Goal: Information Seeking & Learning: Find specific fact

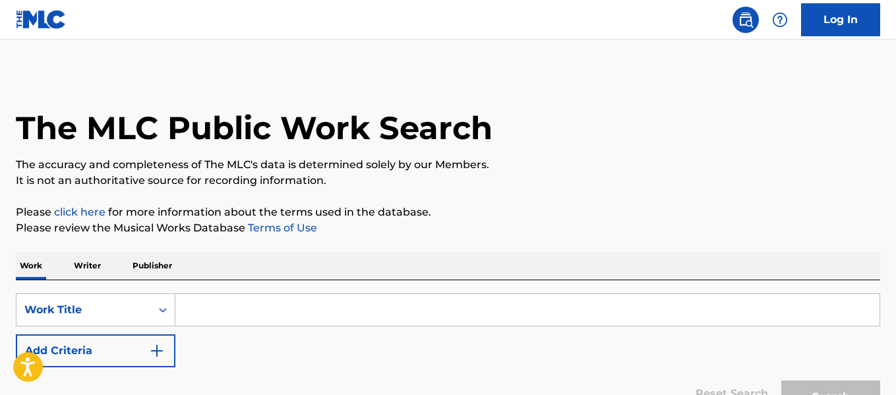
click at [72, 260] on p "Writer" at bounding box center [87, 266] width 35 height 28
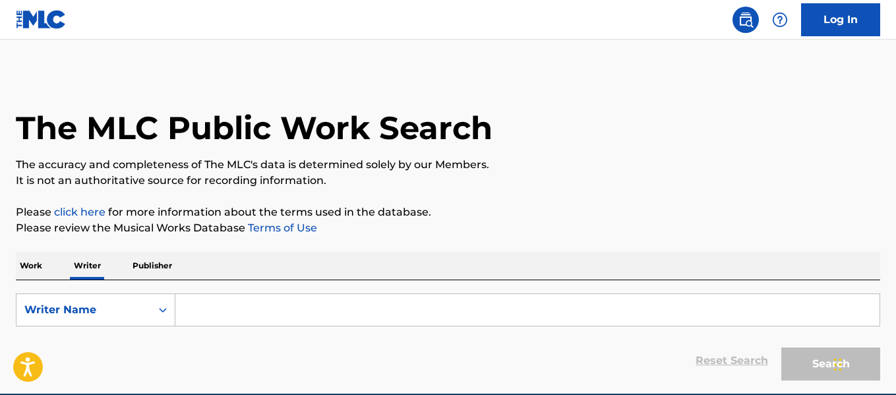
click at [196, 295] on input "Search Form" at bounding box center [527, 310] width 704 height 32
paste input "[PERSON_NAME]"
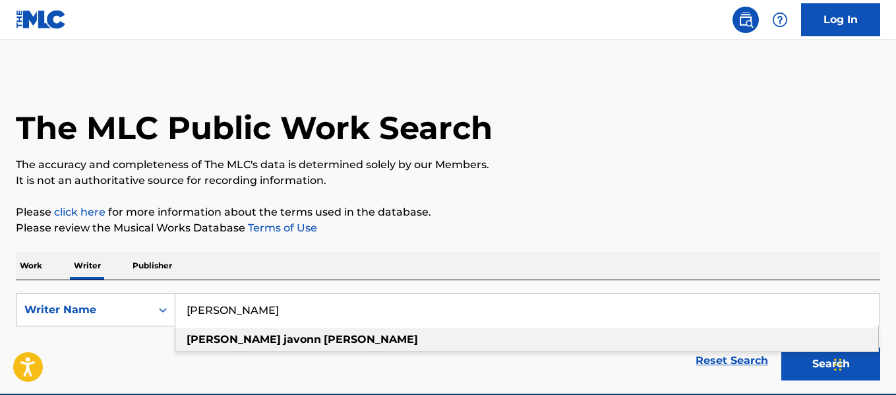
click at [283, 336] on strong "javonn" at bounding box center [302, 339] width 38 height 13
type input "[PERSON_NAME]"
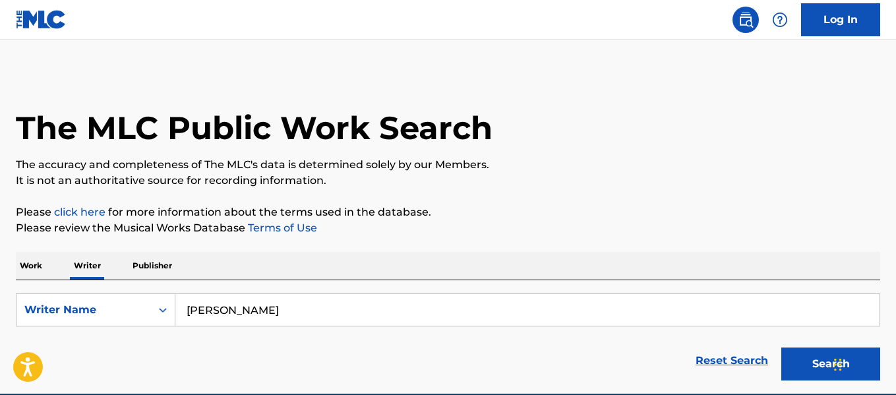
click at [781, 347] on button "Search" at bounding box center [830, 363] width 99 height 33
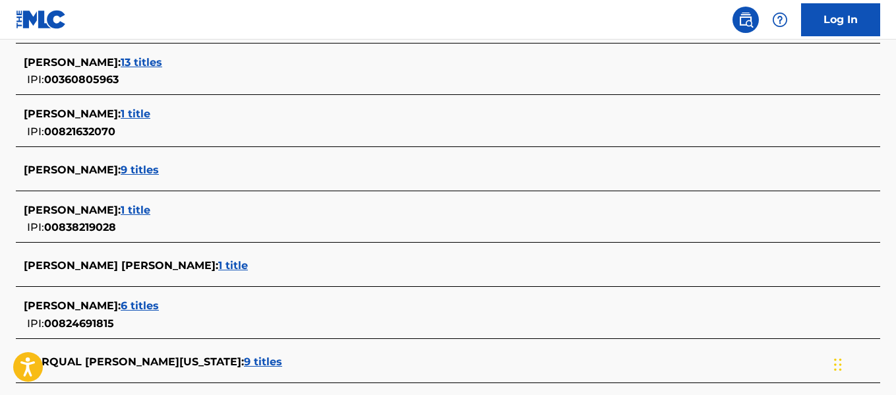
scroll to position [529, 0]
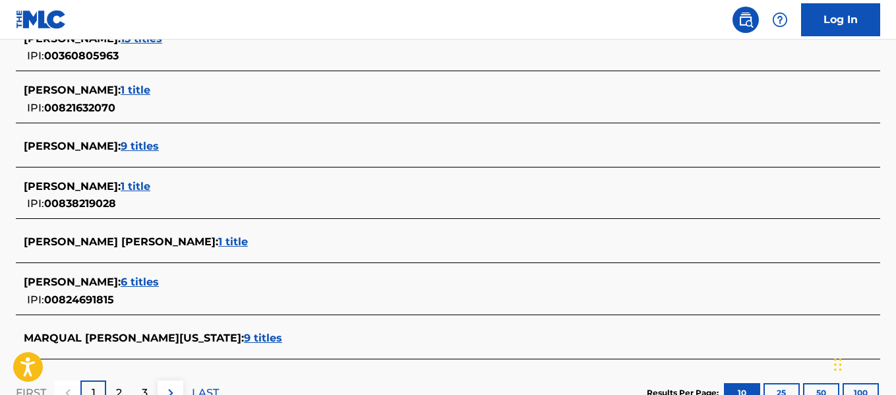
click at [159, 281] on span "6 titles" at bounding box center [140, 282] width 38 height 13
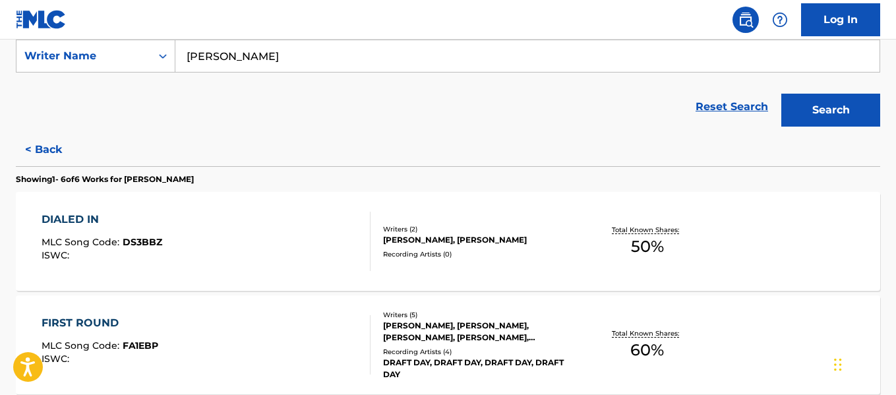
scroll to position [227, 0]
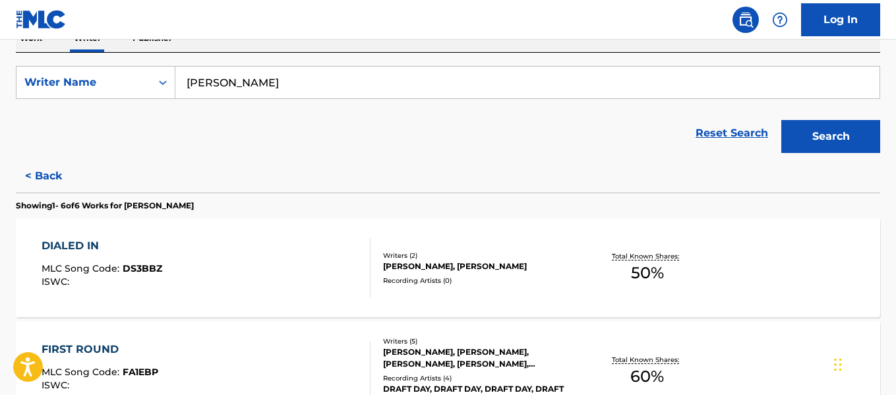
click at [176, 254] on div "DIALED IN MLC Song Code : DS3BBZ ISWC :" at bounding box center [206, 267] width 328 height 59
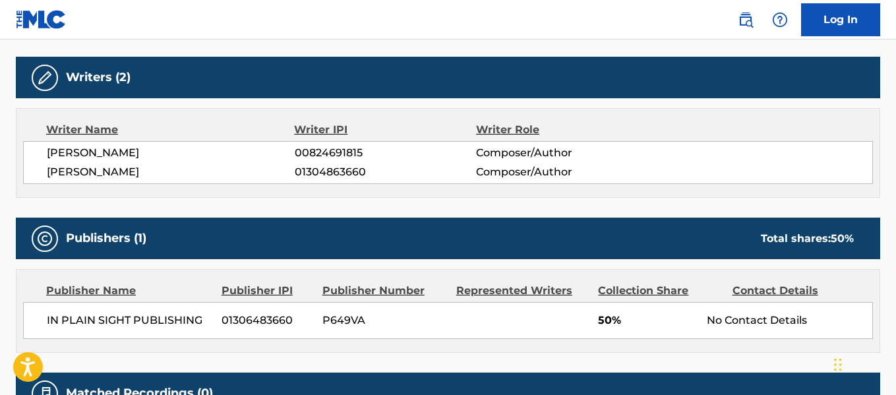
scroll to position [347, 0]
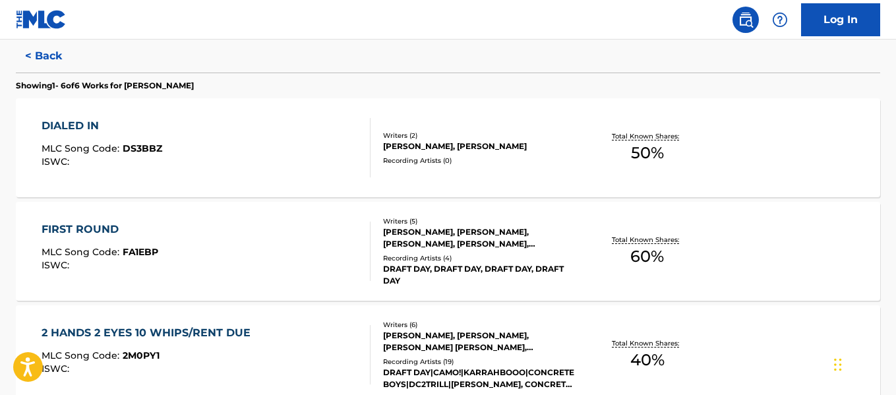
click at [165, 227] on div "FIRST ROUND MLC Song Code : FA1EBP ISWC :" at bounding box center [206, 250] width 328 height 59
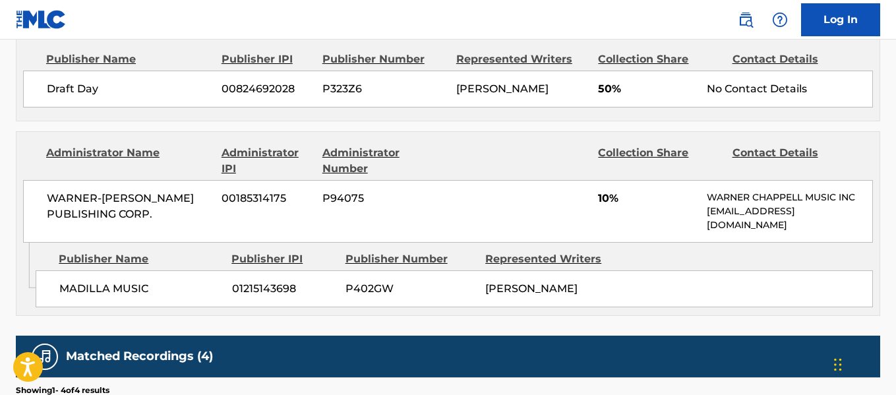
scroll to position [697, 0]
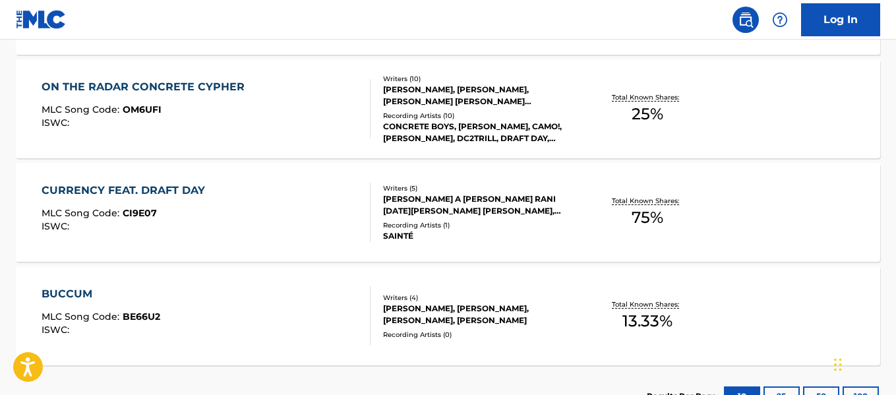
click at [79, 208] on span "MLC Song Code :" at bounding box center [82, 213] width 81 height 12
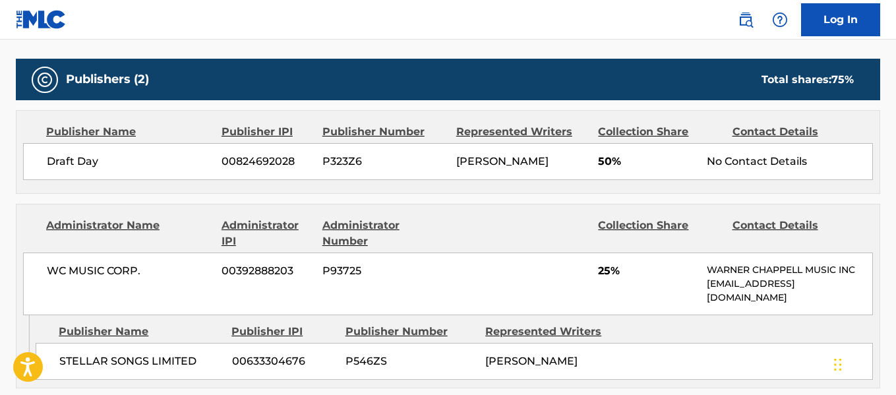
scroll to position [624, 0]
